Goal: Check status: Check status

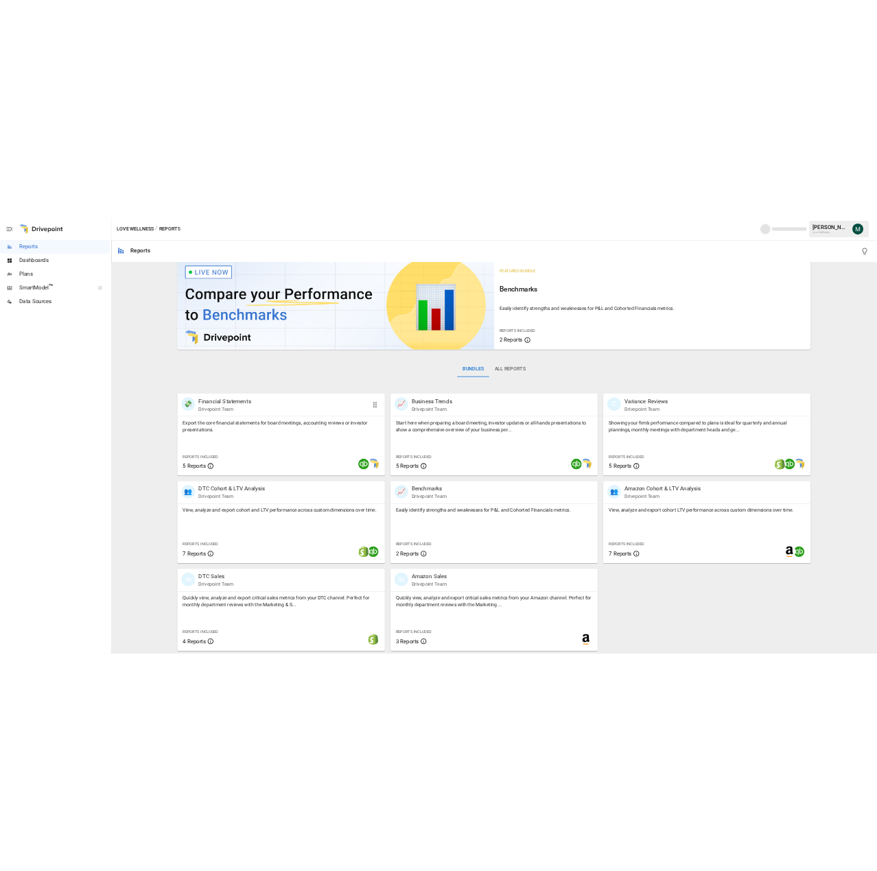
scroll to position [15, 0]
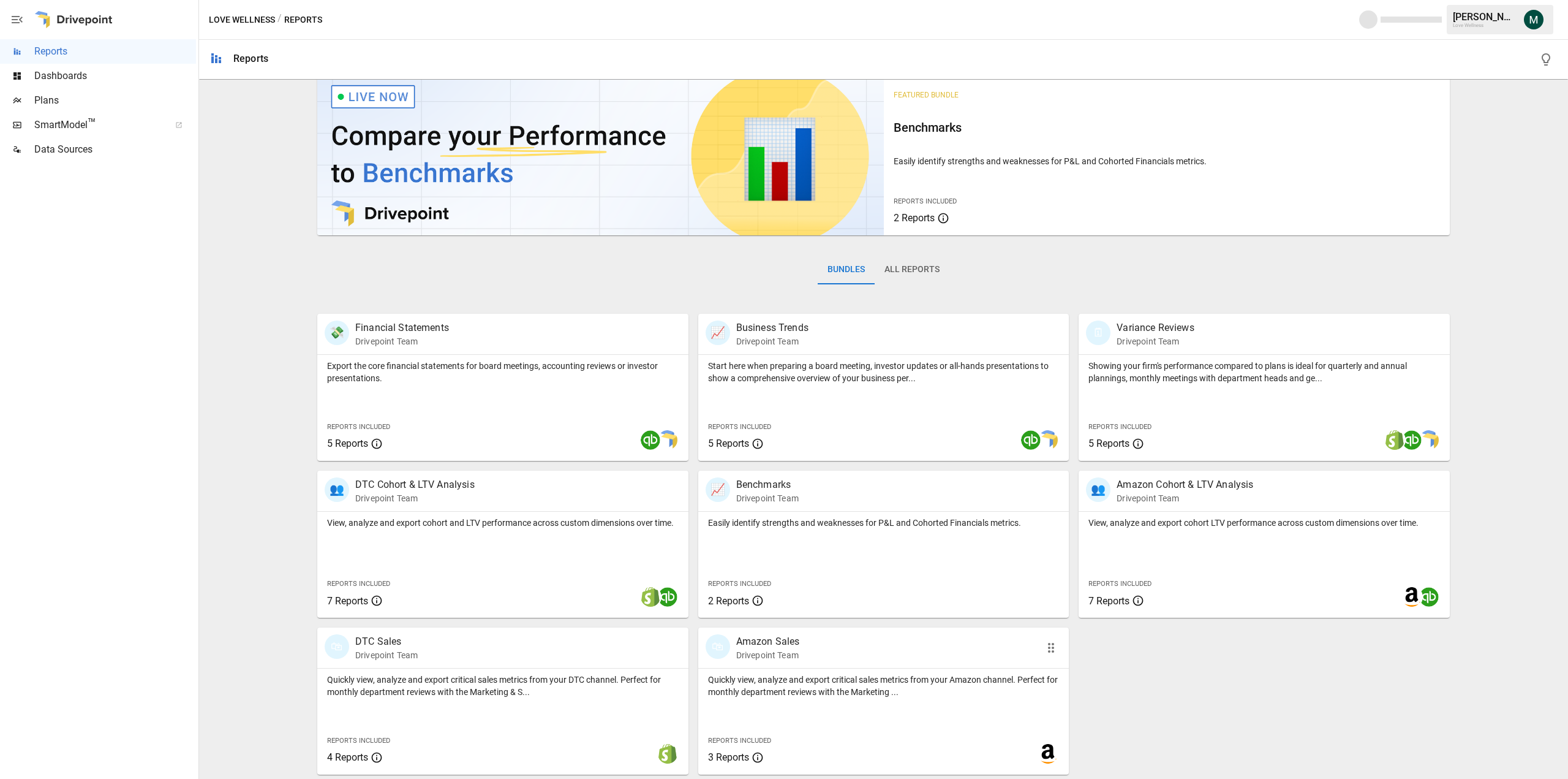
click at [768, 643] on p "Amazon Sales" at bounding box center [767, 641] width 63 height 14
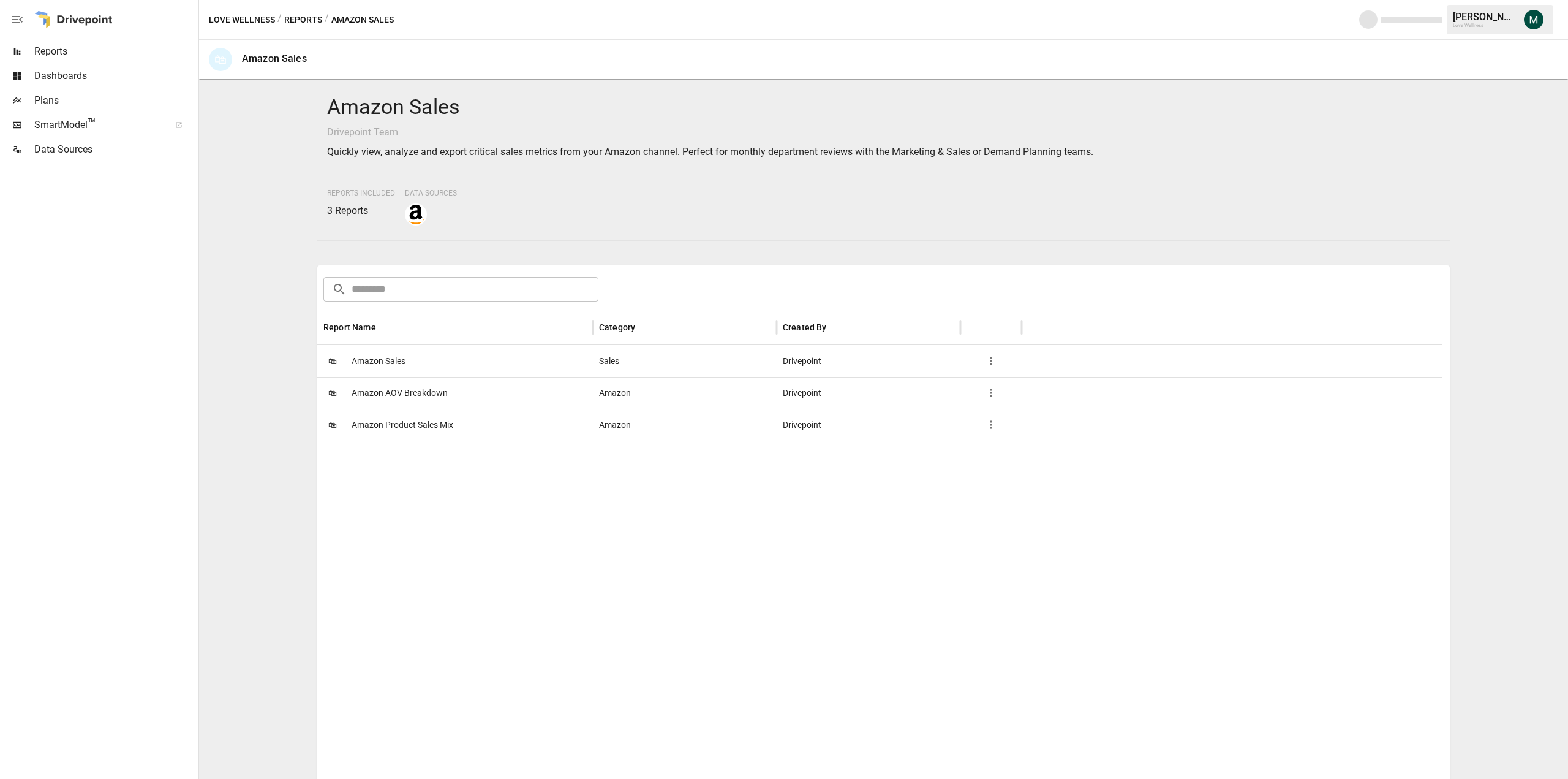
click at [390, 428] on span "Amazon Product Sales Mix" at bounding box center [403, 424] width 102 height 31
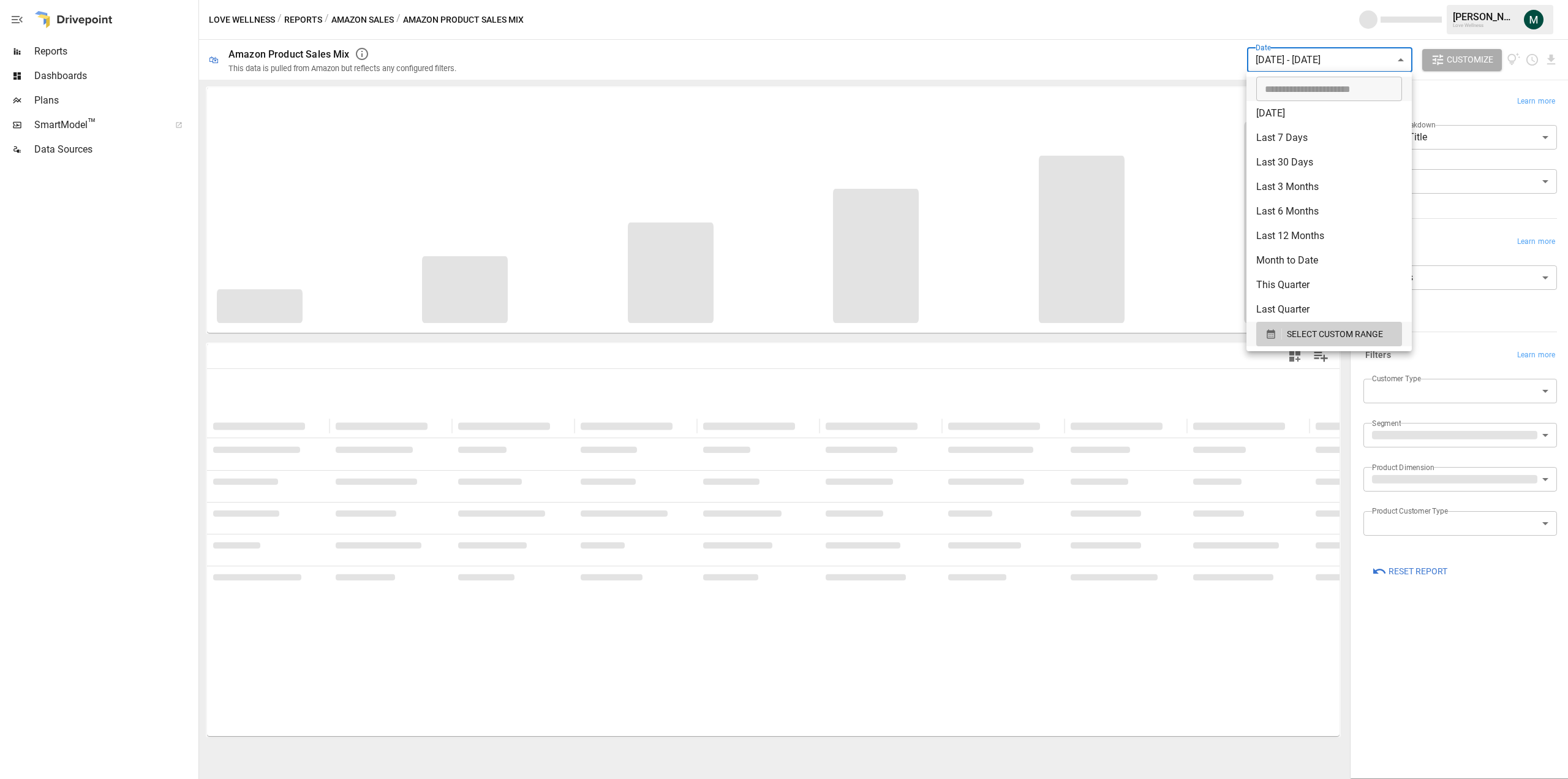
click at [1317, 0] on body "**********" at bounding box center [784, 0] width 1568 height 0
click at [1284, 334] on div "SELECT CUSTOM RANGE" at bounding box center [1329, 334] width 128 height 15
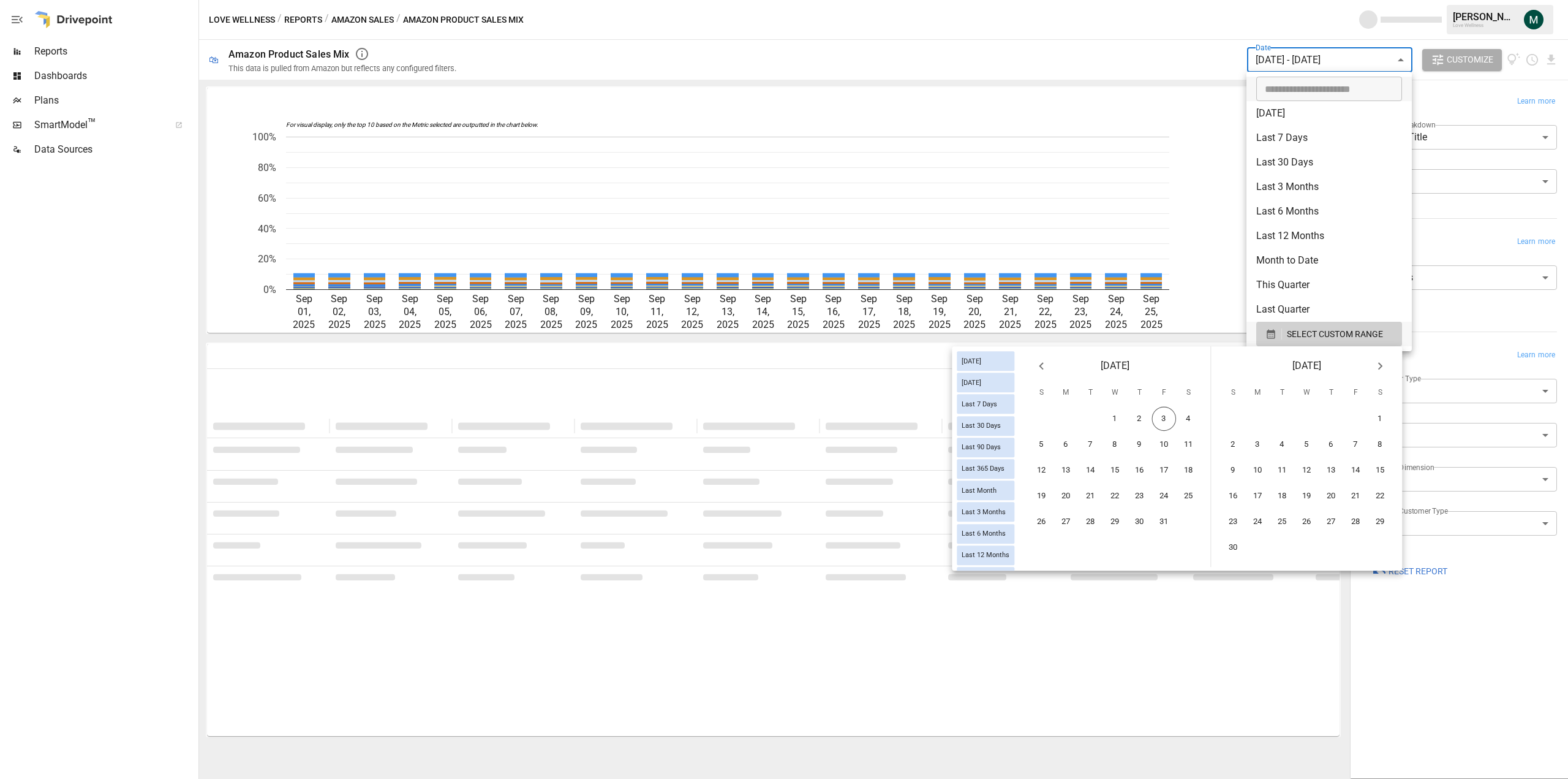
click at [1041, 367] on icon "Previous month" at bounding box center [1040, 365] width 4 height 7
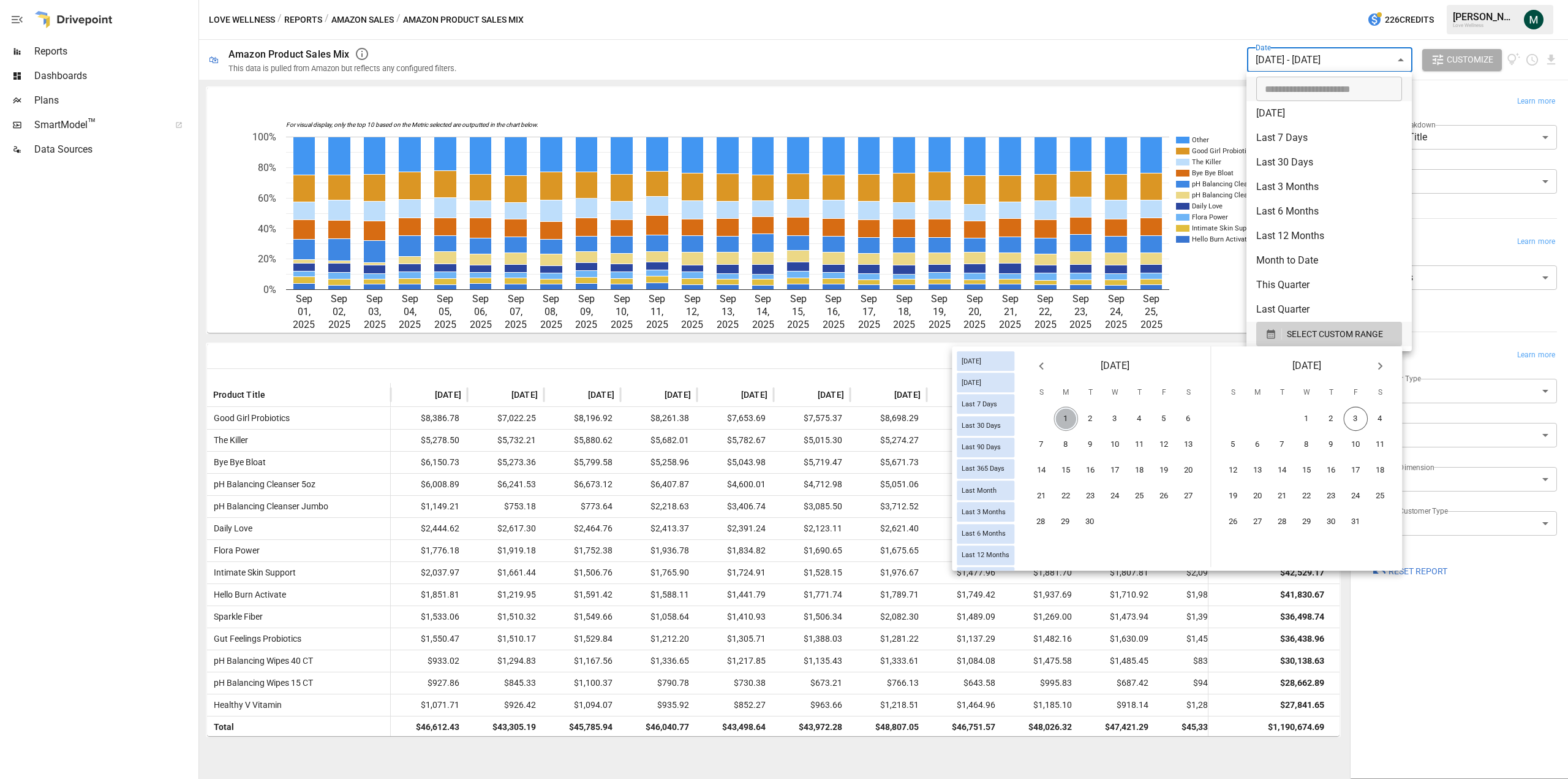
click at [1071, 420] on button "1" at bounding box center [1065, 418] width 24 height 24
click at [1090, 523] on button "30" at bounding box center [1089, 522] width 24 height 24
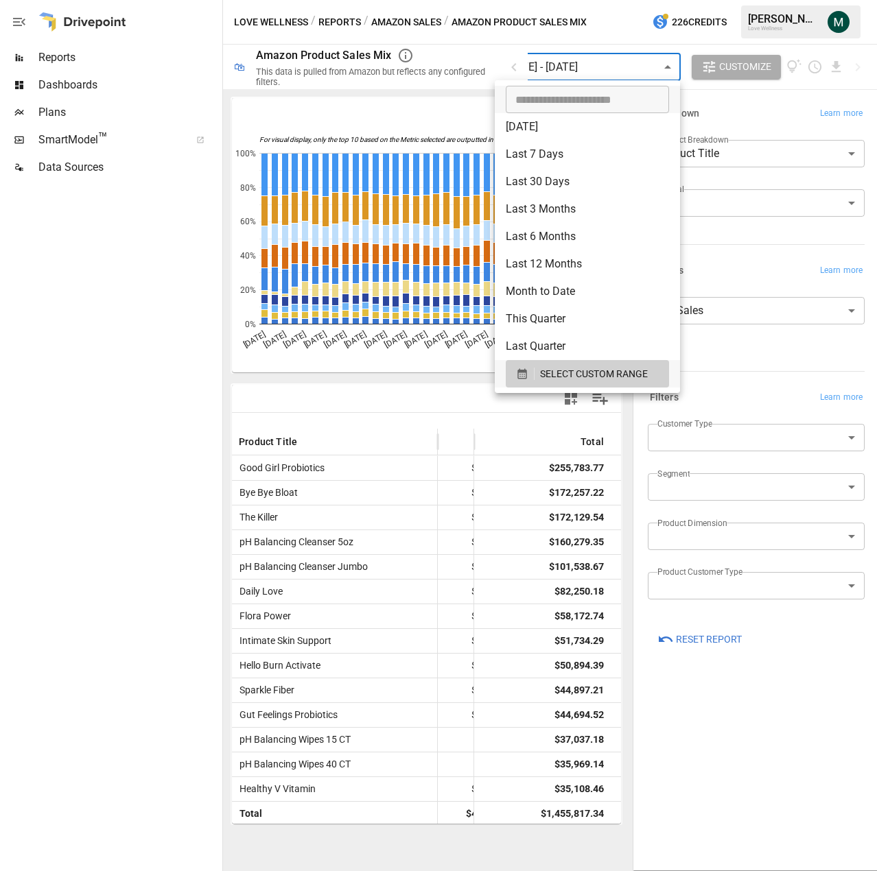
click at [612, 34] on div at bounding box center [438, 435] width 877 height 871
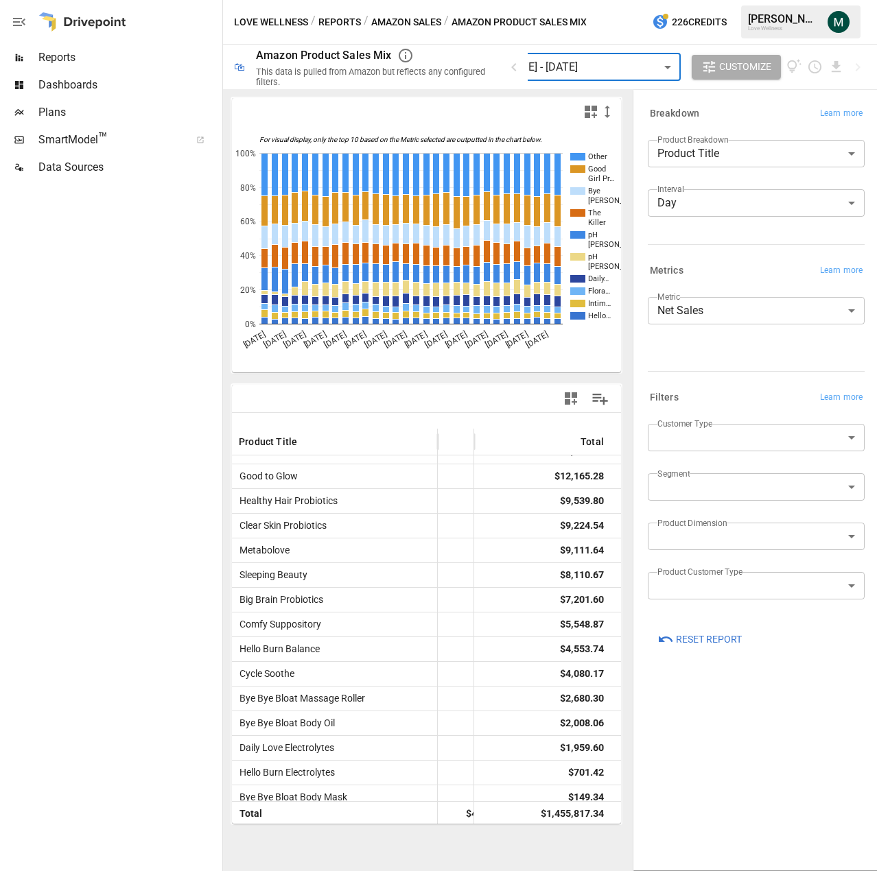
scroll to position [432, 0]
